Goal: Book appointment/travel/reservation

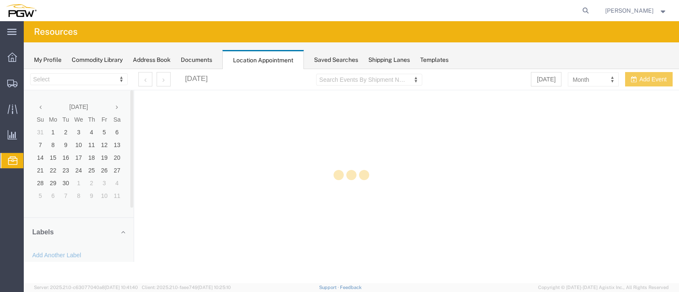
select select "28253"
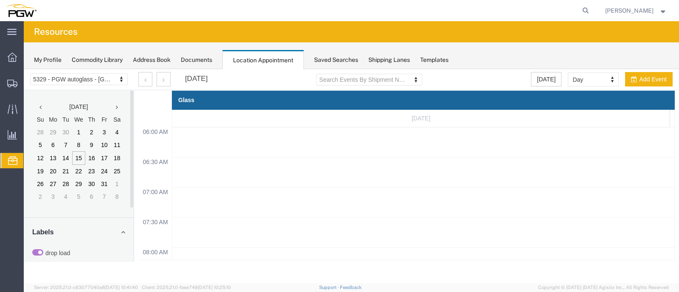
scroll to position [433, 0]
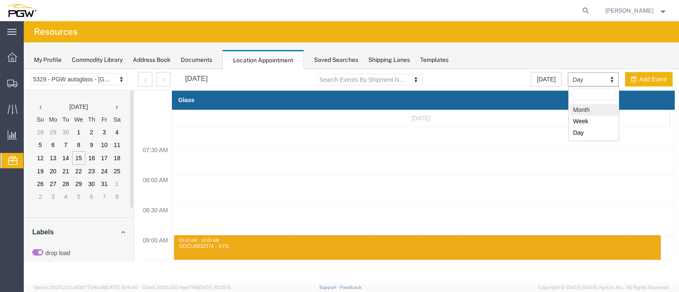
select select "month"
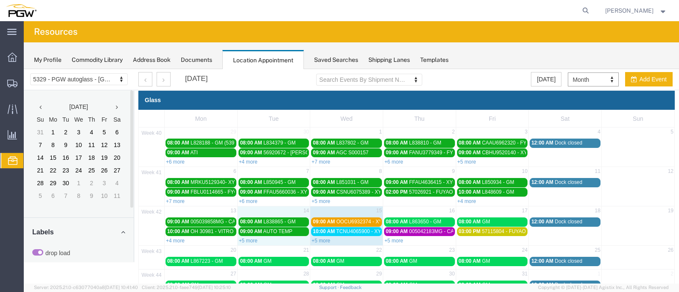
click at [257, 241] on div "+5 more" at bounding box center [274, 240] width 73 height 8
select select "1"
select select
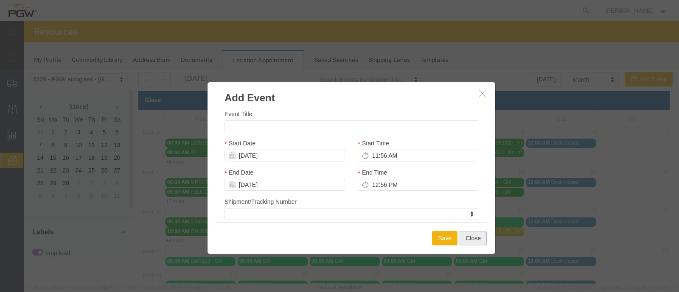
click at [472, 242] on button "Close" at bounding box center [473, 238] width 27 height 14
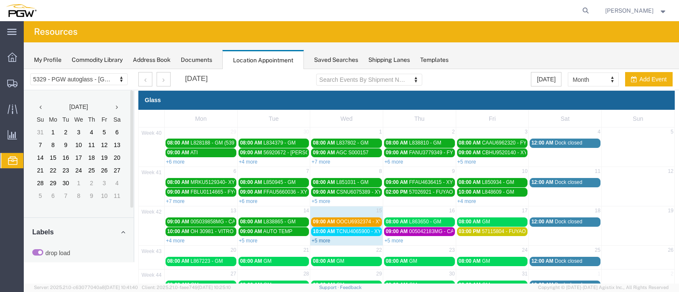
click at [320, 241] on link "+5 more" at bounding box center [321, 241] width 19 height 6
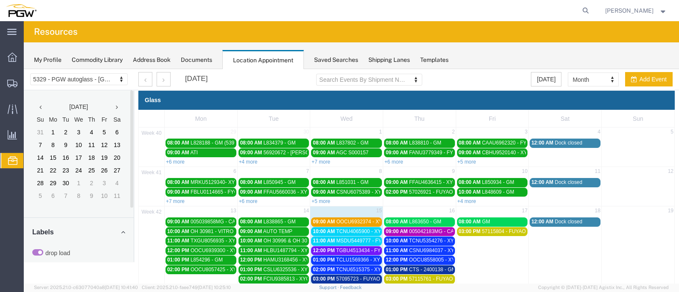
click at [350, 229] on span "TCNU4065900 - XYG" at bounding box center [360, 232] width 49 height 6
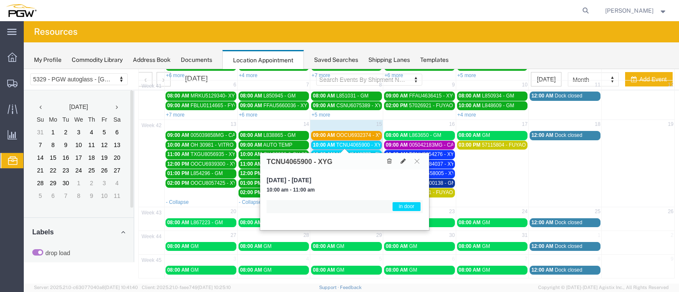
scroll to position [88, 0]
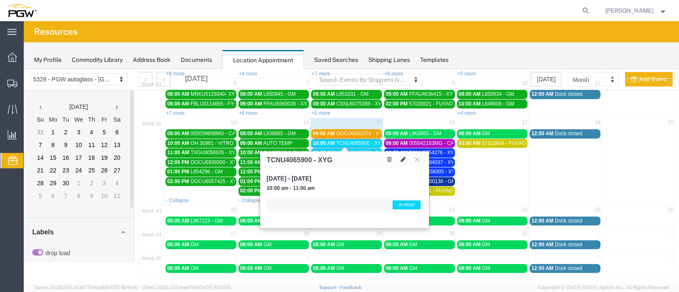
click at [401, 160] on icon at bounding box center [403, 160] width 5 height 6
select select "1"
select select "220"
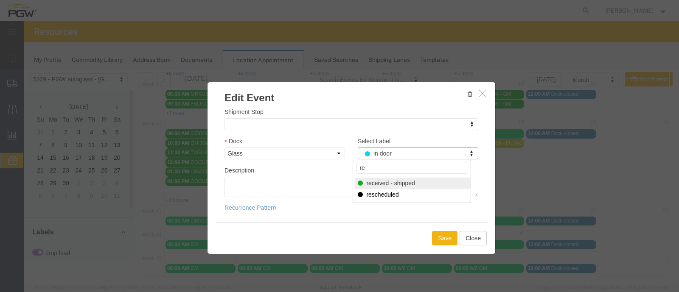
type input "re"
select select "200"
click at [446, 226] on div "Save Close" at bounding box center [351, 238] width 271 height 32
click at [444, 226] on div "Save Close" at bounding box center [351, 238] width 271 height 32
click at [444, 238] on button "Save" at bounding box center [444, 238] width 25 height 14
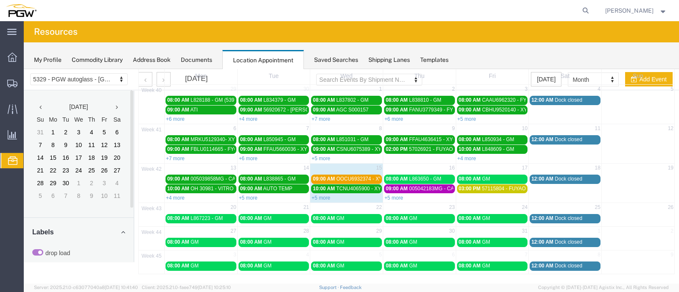
scroll to position [0, 0]
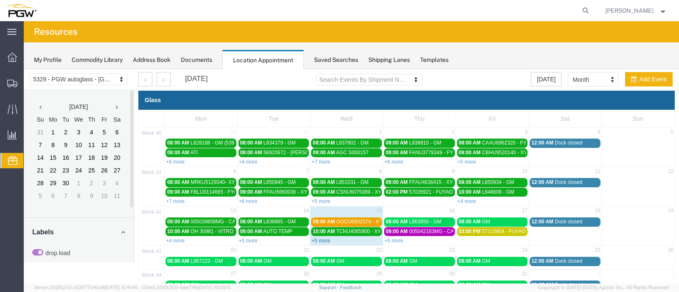
click at [317, 239] on link "+5 more" at bounding box center [321, 241] width 19 height 6
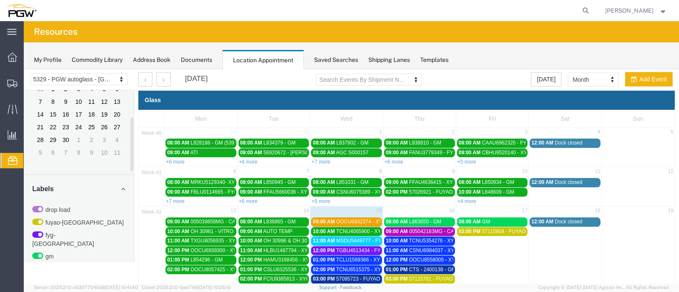
scroll to position [87, 0]
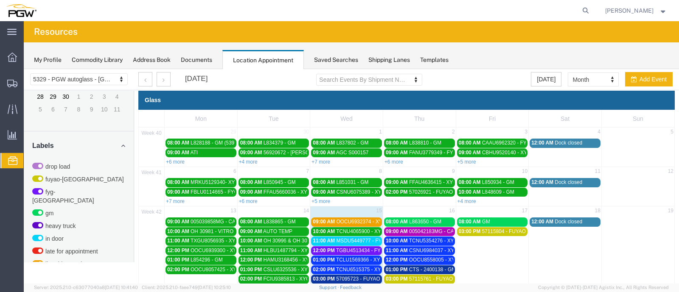
click at [333, 218] on link "09:00 AM OOCU6932374 - XYG" at bounding box center [346, 222] width 71 height 9
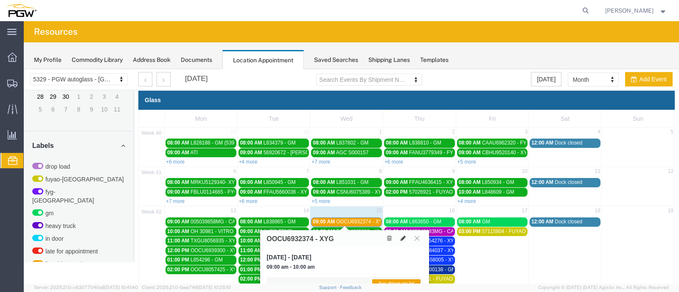
click at [399, 236] on button at bounding box center [403, 238] width 12 height 9
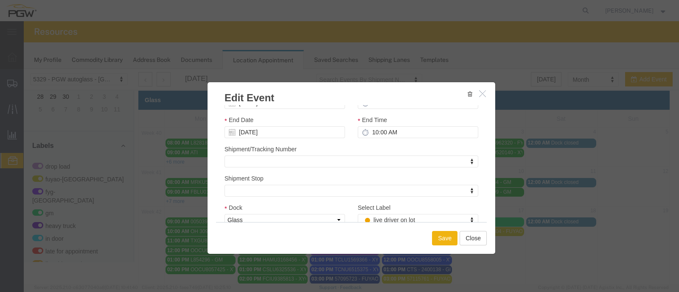
scroll to position [106, 0]
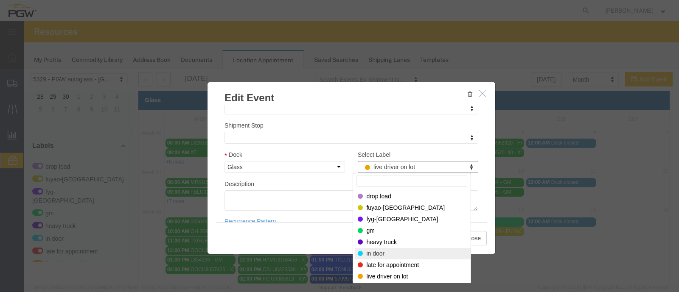
select select "220"
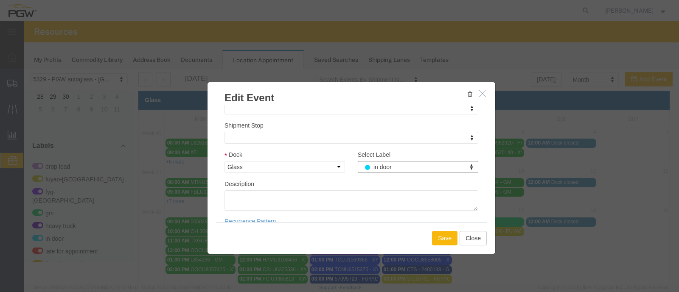
click at [445, 240] on button "Save" at bounding box center [444, 238] width 25 height 14
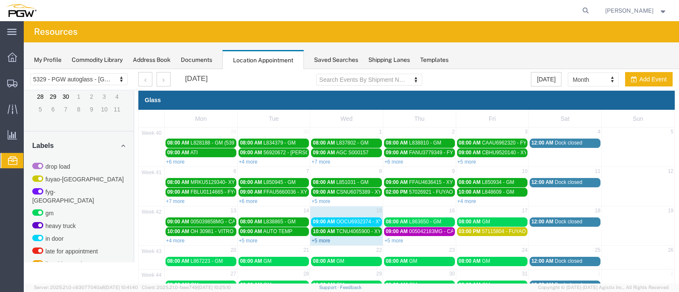
click at [318, 241] on link "+5 more" at bounding box center [321, 241] width 19 height 6
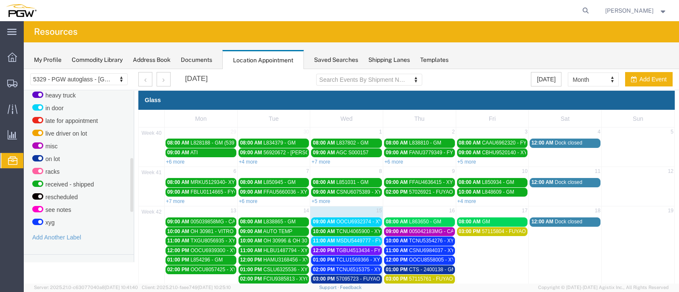
scroll to position [174, 0]
